Goal: Task Accomplishment & Management: Use online tool/utility

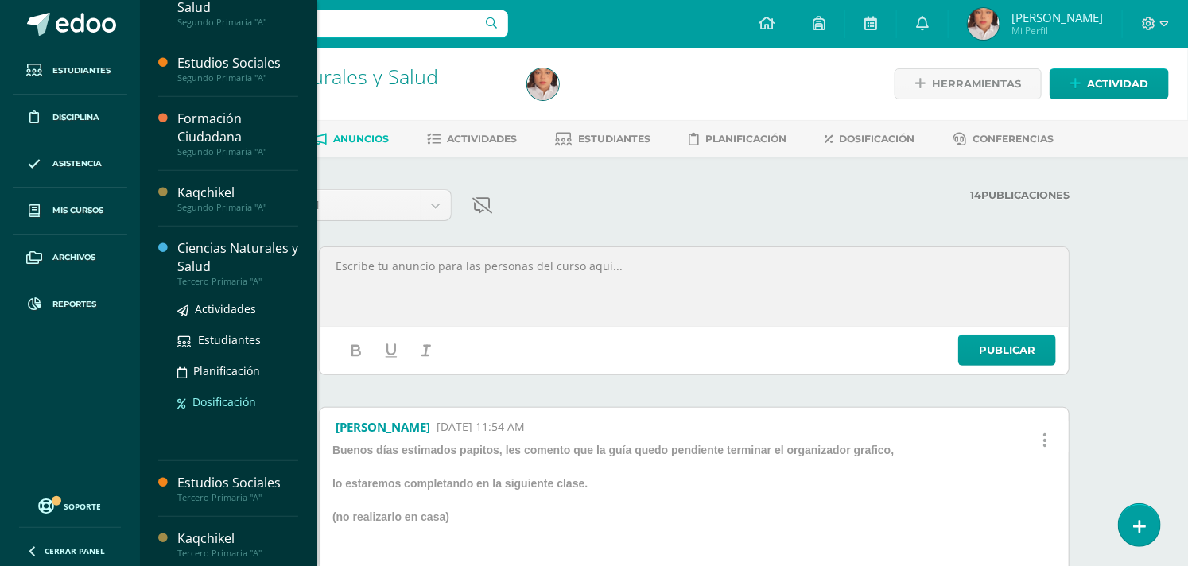
scroll to position [319, 0]
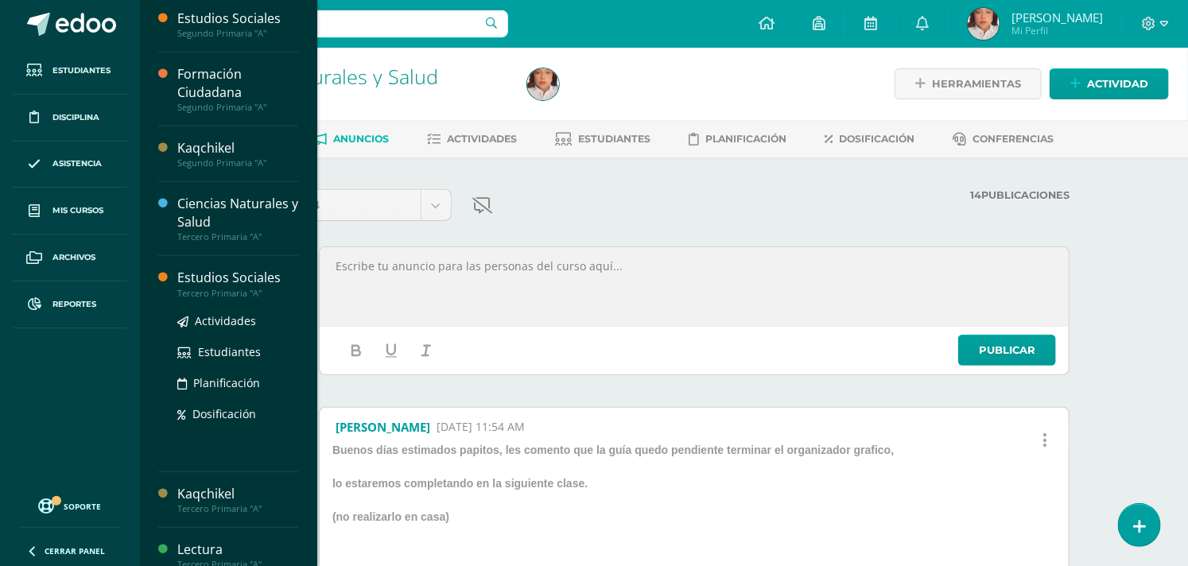
click at [248, 284] on div "Estudios Sociales" at bounding box center [237, 278] width 121 height 18
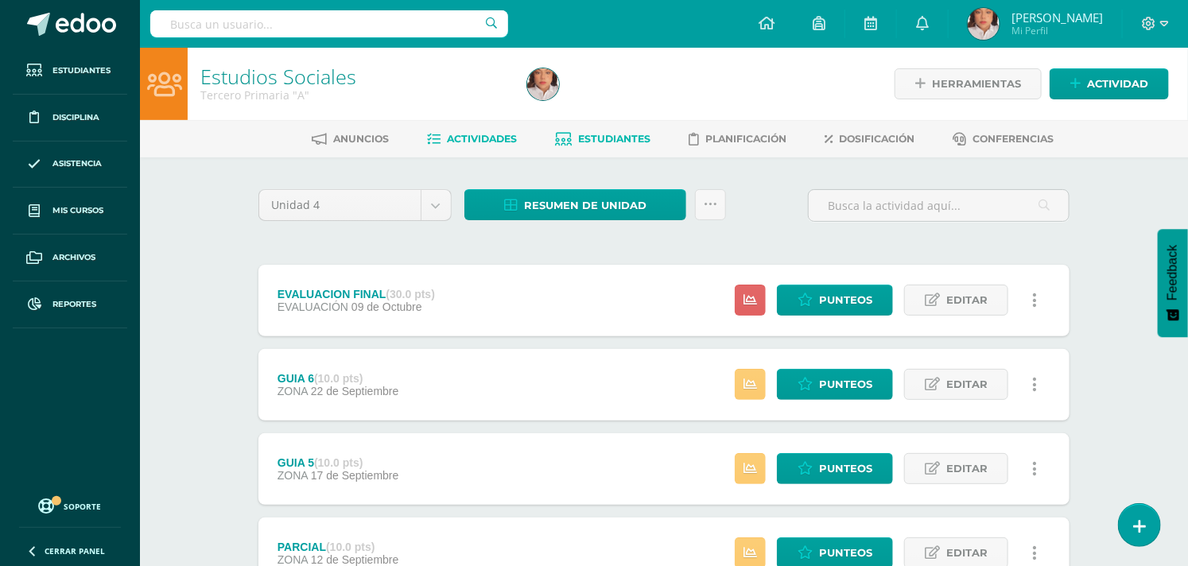
click at [610, 133] on span "Estudiantes" at bounding box center [615, 139] width 72 height 12
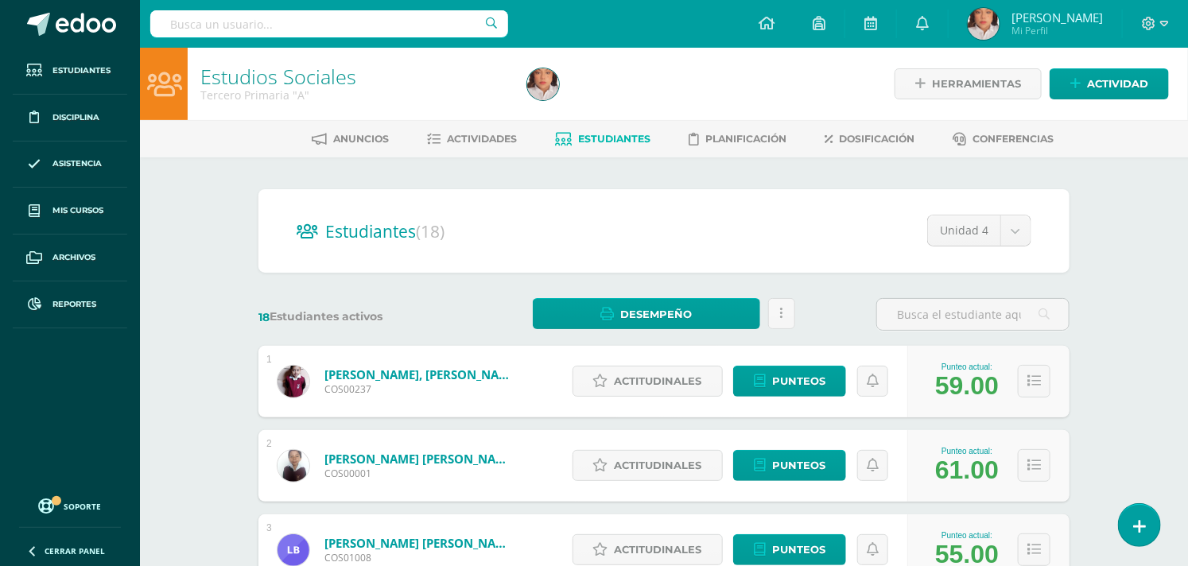
scroll to position [177, 0]
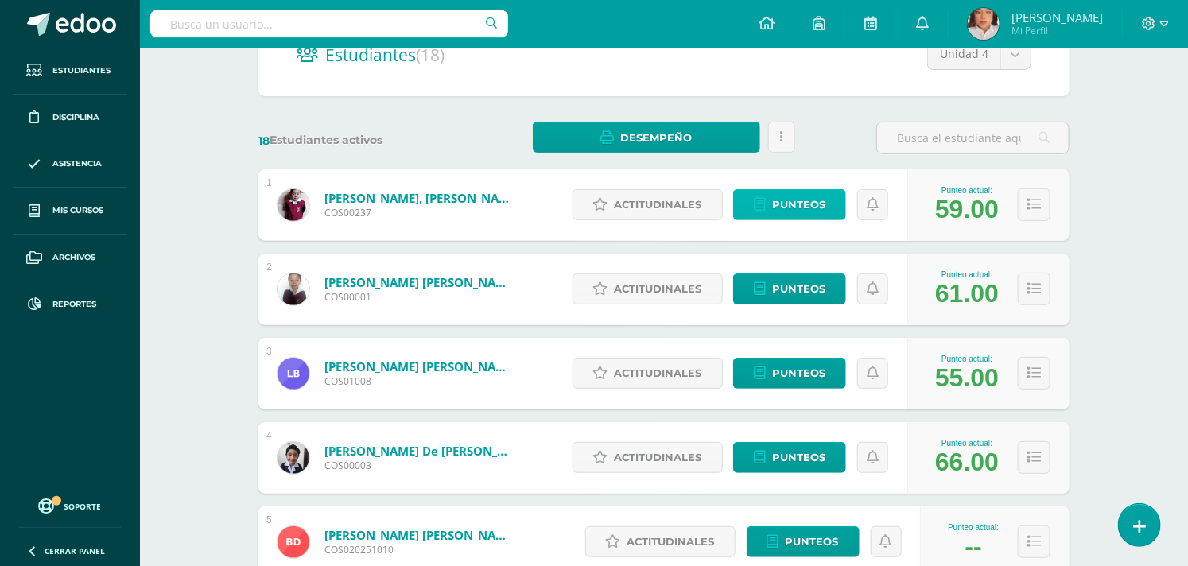
click at [830, 205] on link "Punteos" at bounding box center [789, 204] width 113 height 31
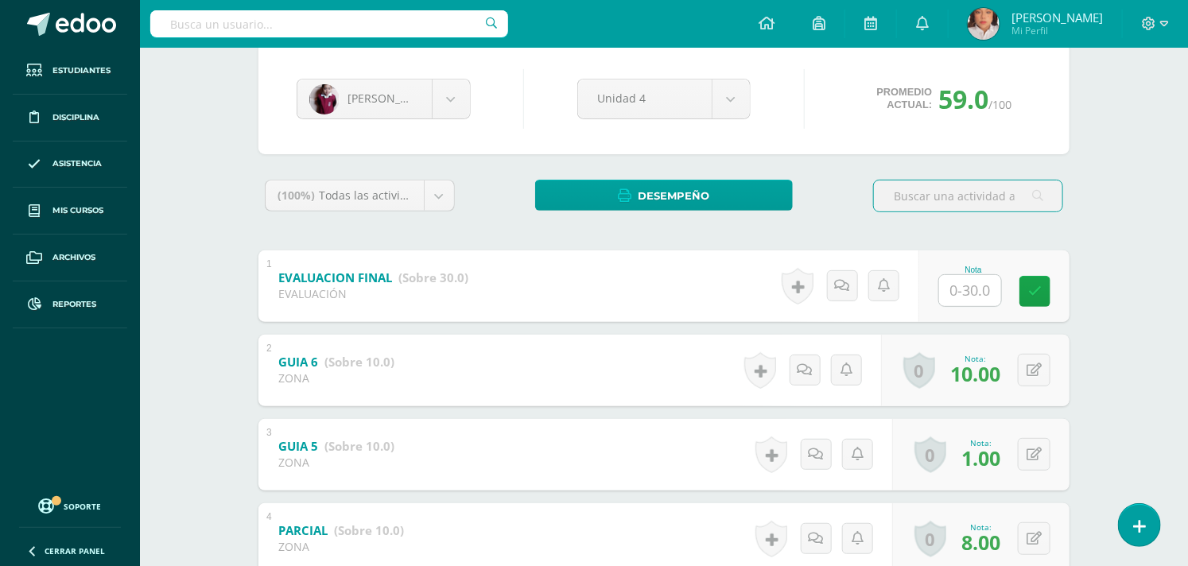
scroll to position [177, 0]
